Goal: Task Accomplishment & Management: Manage account settings

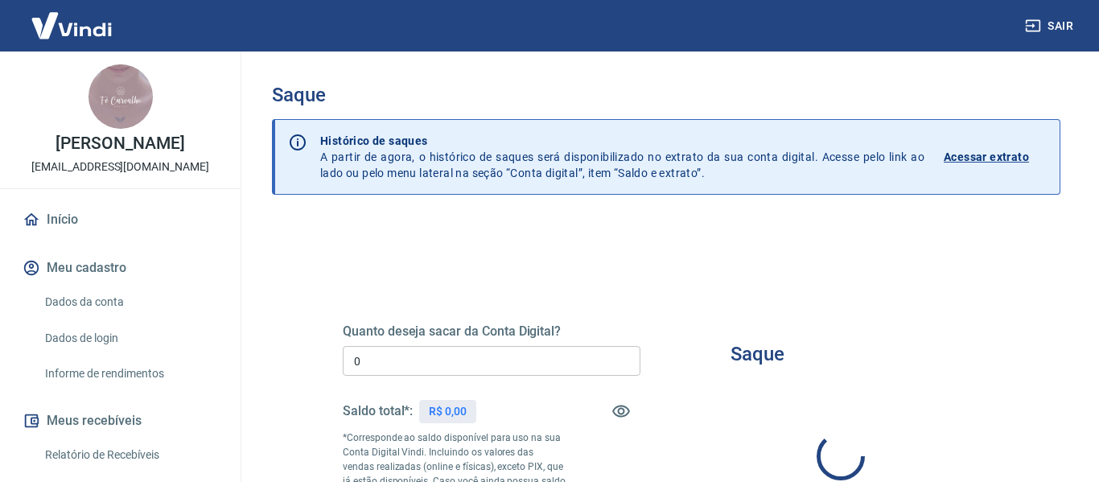
type input "R$ 0,00"
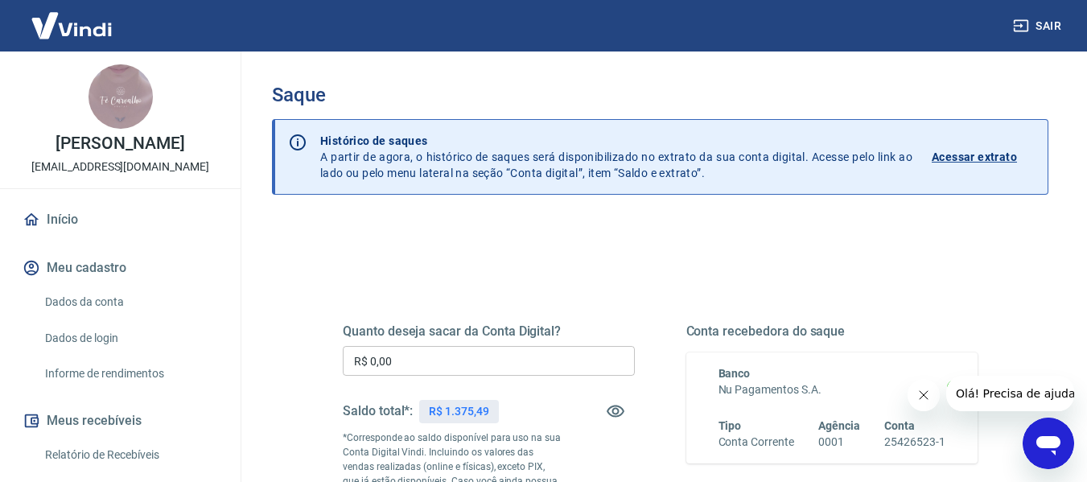
click at [520, 375] on input "R$ 0,00" at bounding box center [489, 361] width 292 height 30
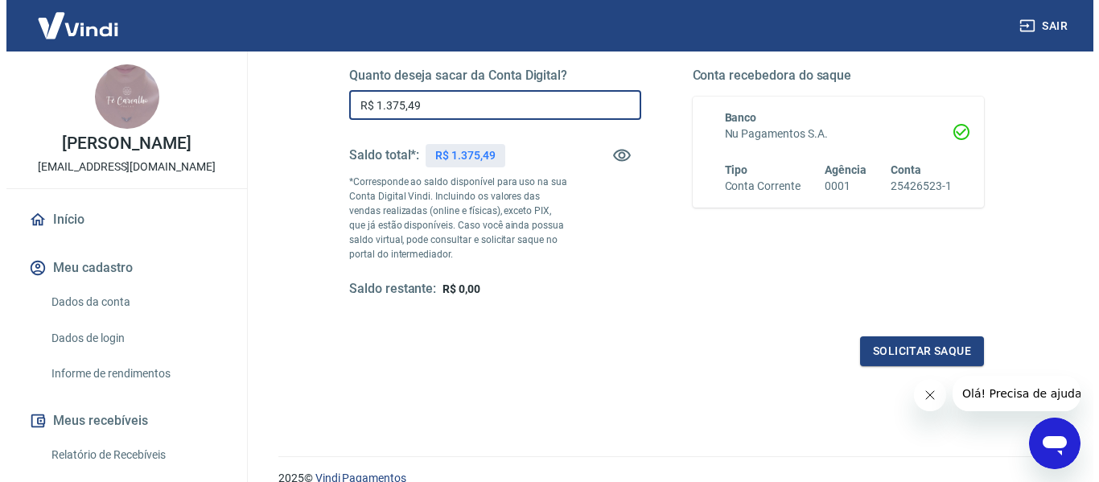
scroll to position [328, 0]
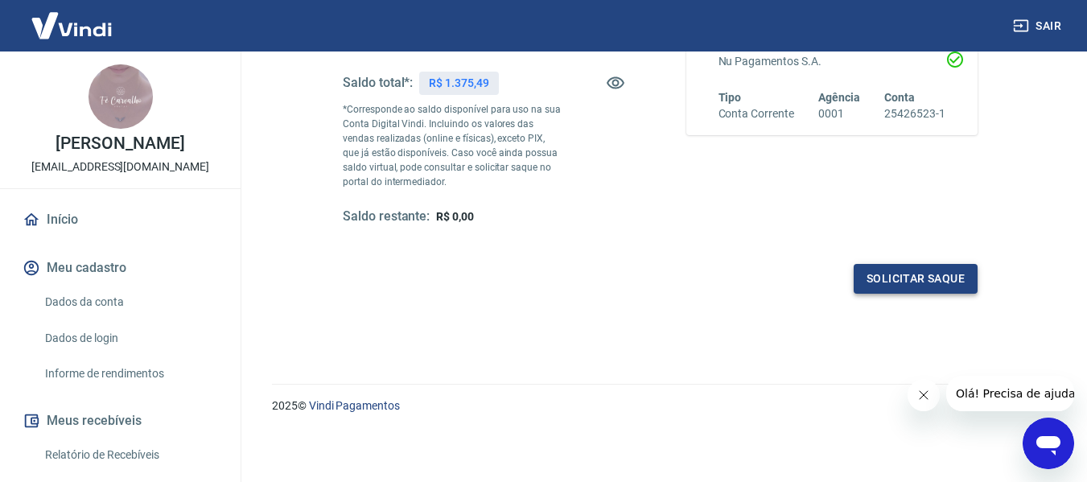
type input "R$ 1.375,49"
click at [936, 267] on button "Solicitar saque" at bounding box center [916, 279] width 124 height 30
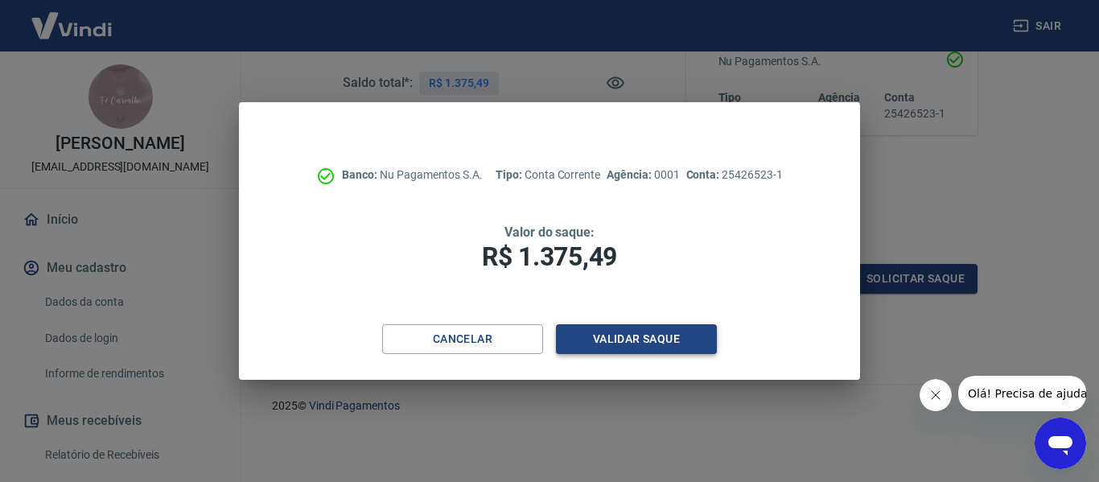
click at [664, 344] on button "Validar saque" at bounding box center [636, 339] width 161 height 30
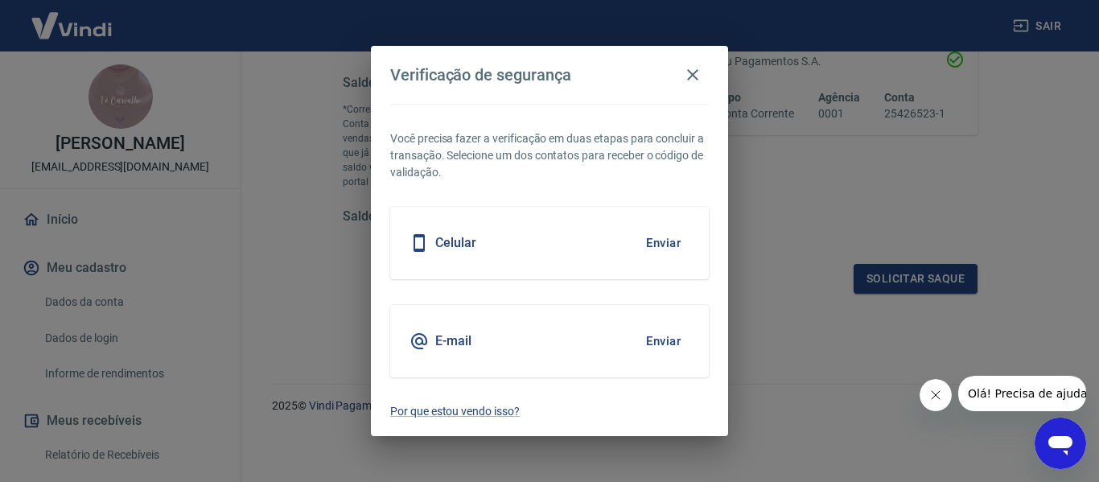
click at [648, 237] on button "Enviar" at bounding box center [663, 243] width 52 height 34
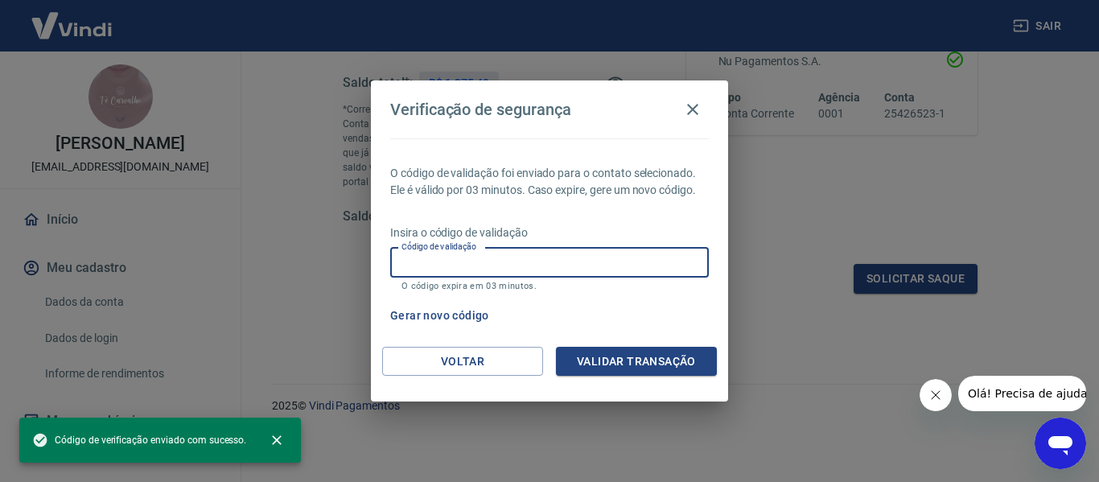
click at [582, 251] on input "Código de validação" at bounding box center [549, 263] width 319 height 30
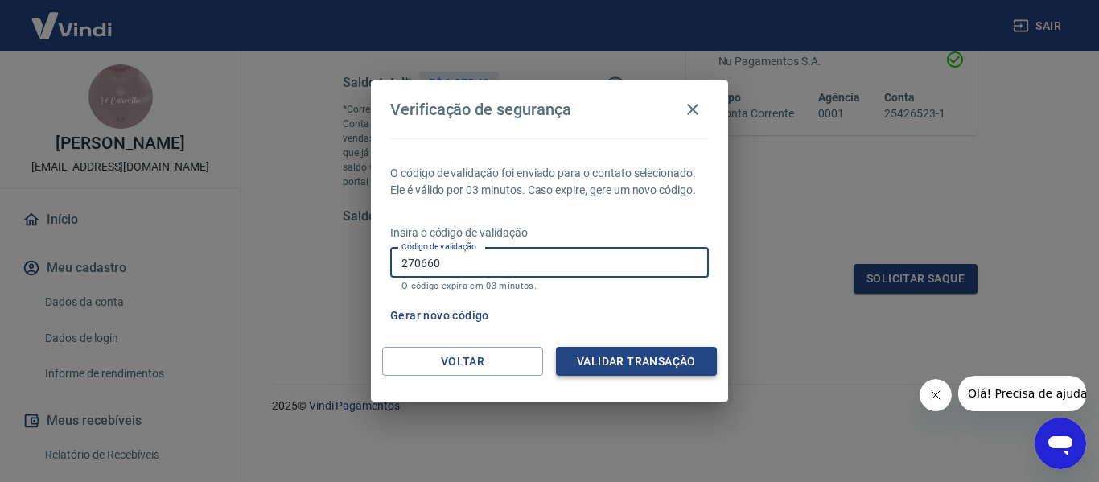
type input "270660"
click at [631, 360] on button "Validar transação" at bounding box center [636, 362] width 161 height 30
